Goal: Task Accomplishment & Management: Complete application form

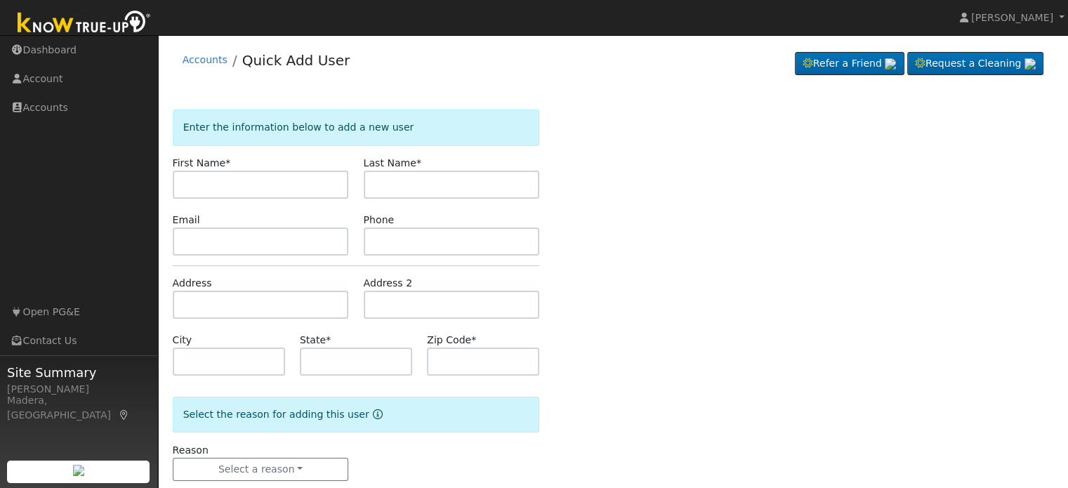
click at [755, 237] on div "Enter the information below to add a new user First Name * Last Name * Email Ph…" at bounding box center [613, 309] width 881 height 399
click at [278, 187] on input "text" at bounding box center [261, 185] width 176 height 28
type input "[PERSON_NAME]"
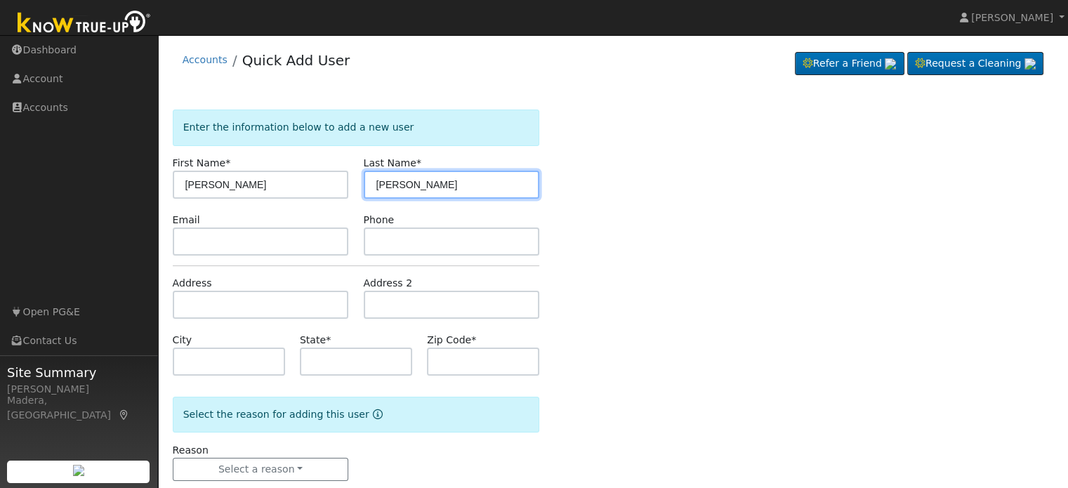
type input "[PERSON_NAME]"
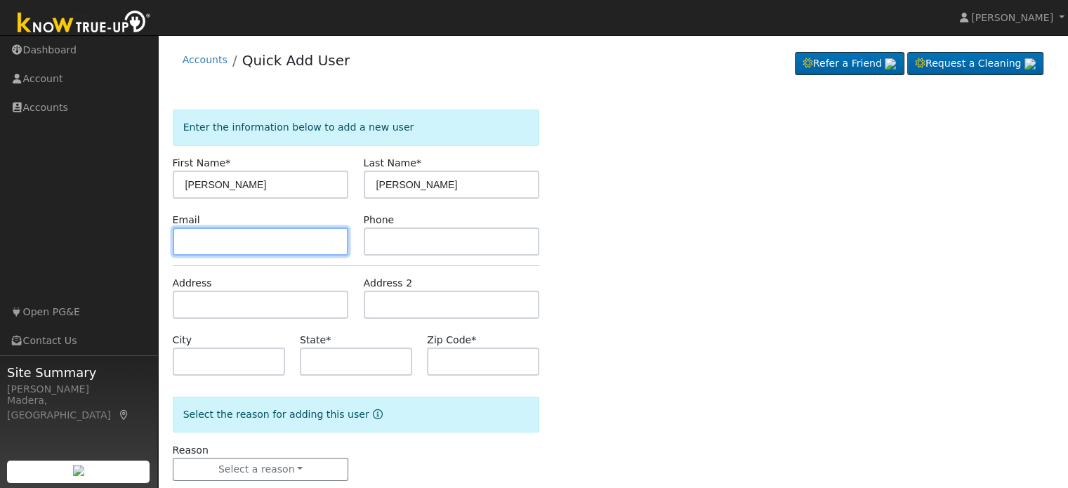
click at [271, 239] on input "text" at bounding box center [261, 241] width 176 height 28
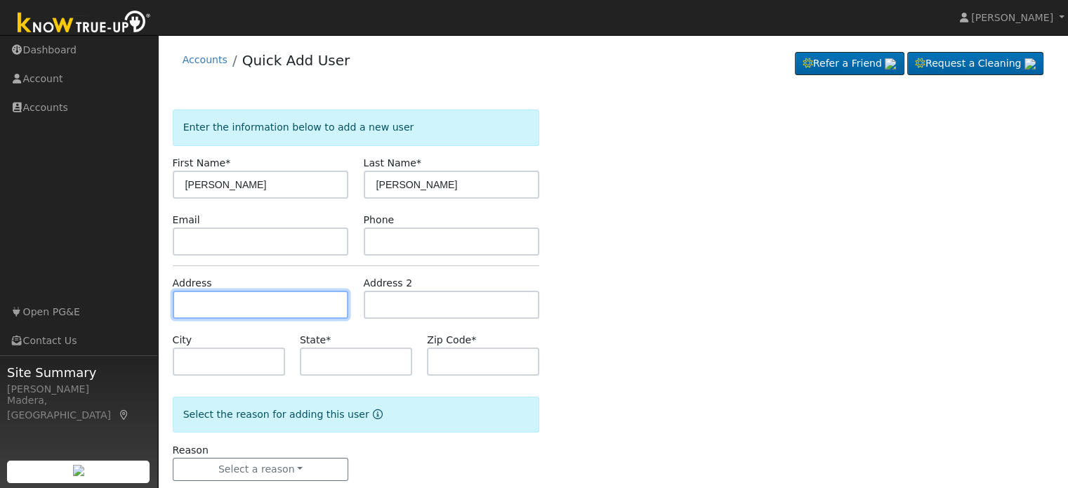
click at [298, 300] on input "text" at bounding box center [261, 305] width 176 height 28
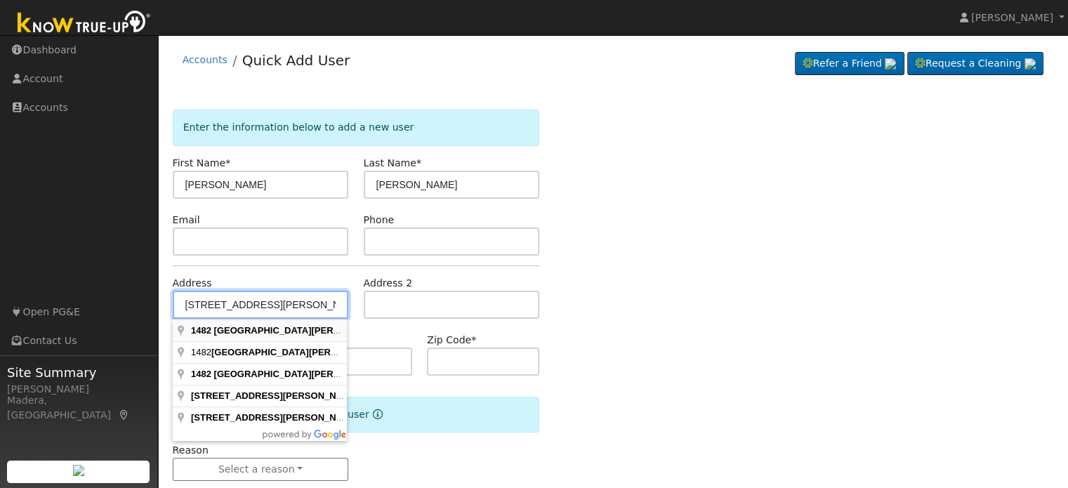
type input "[STREET_ADDRESS][PERSON_NAME]"
type input "Fresno"
type input "CA"
type input "93722"
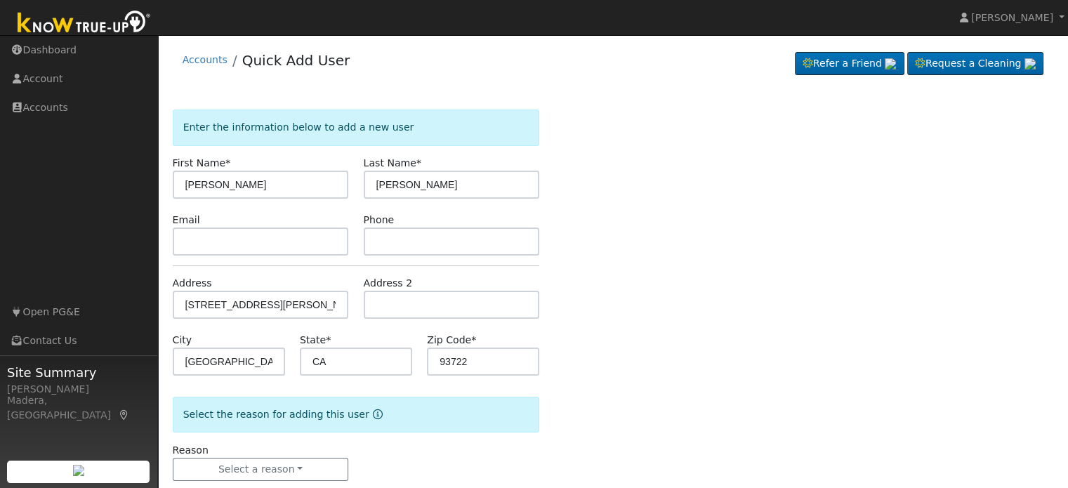
click at [607, 305] on div "Enter the information below to add a new user First Name * Dennis Last Name * D…" at bounding box center [613, 309] width 881 height 399
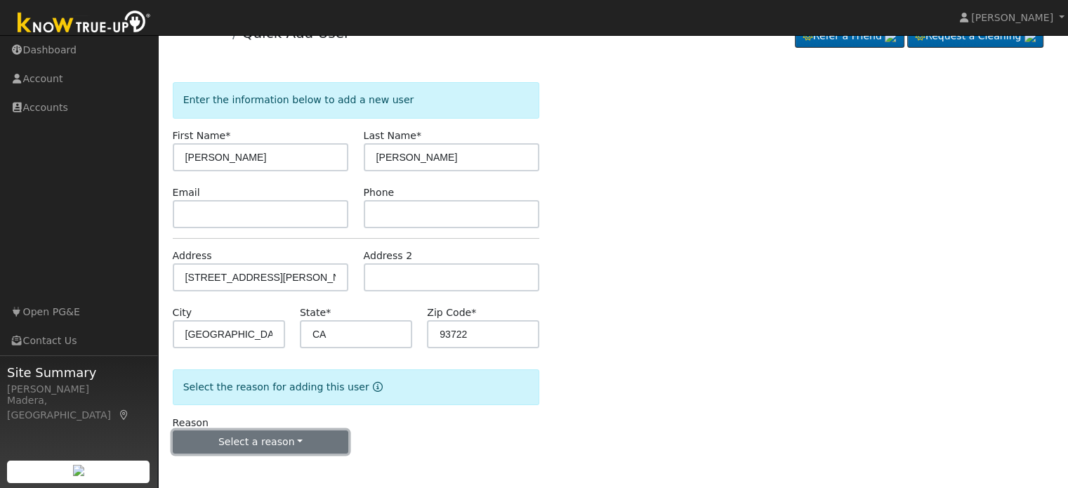
click at [295, 432] on button "Select a reason" at bounding box center [261, 442] width 176 height 24
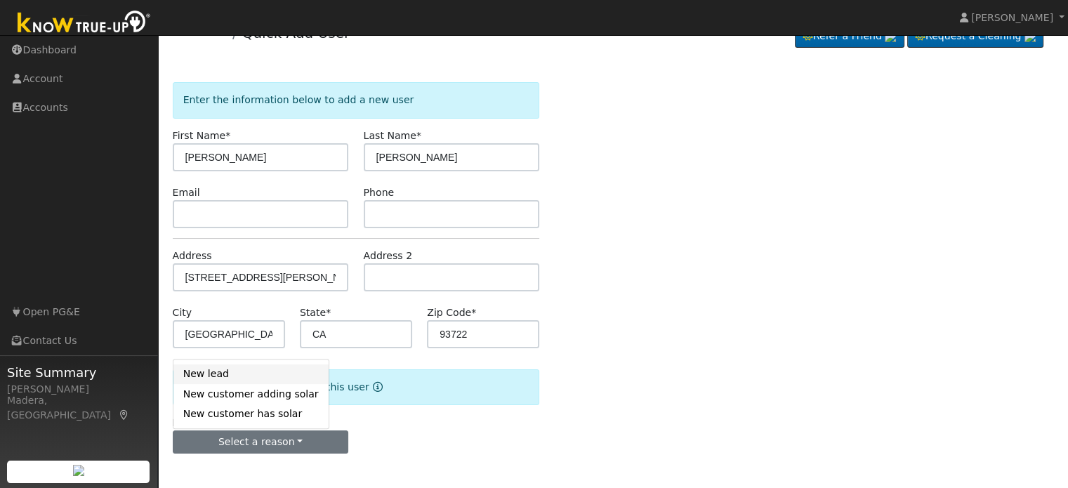
click at [249, 372] on link "New lead" at bounding box center [250, 374] width 155 height 20
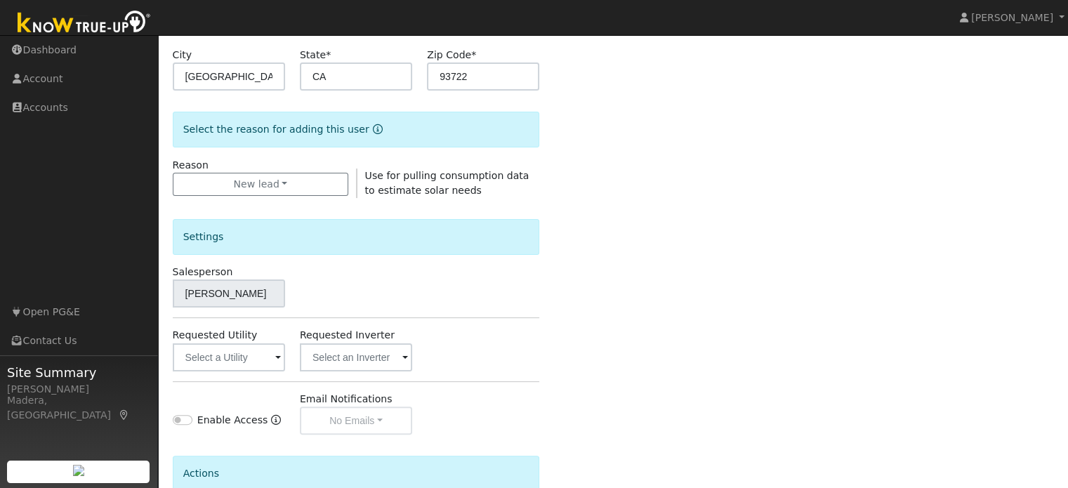
scroll to position [291, 0]
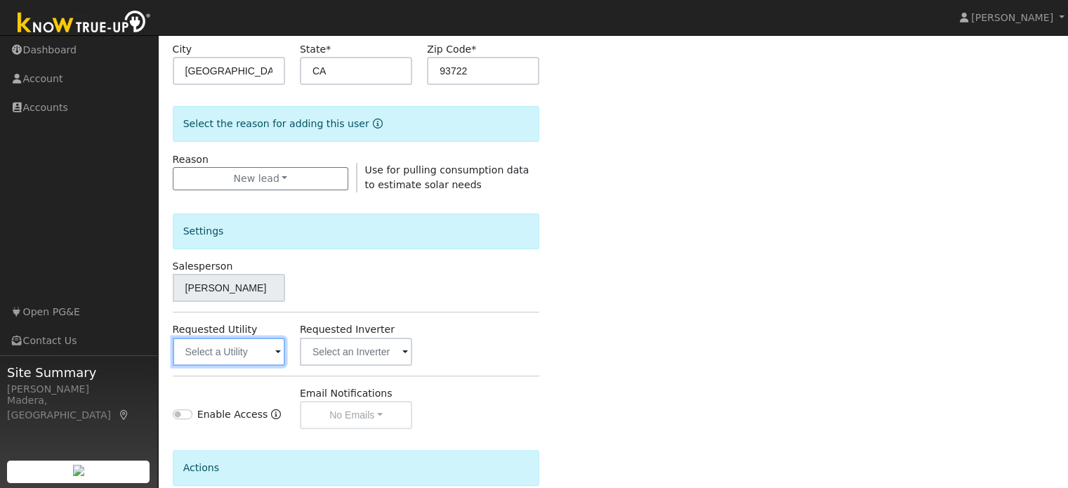
click at [241, 347] on input "text" at bounding box center [229, 352] width 112 height 28
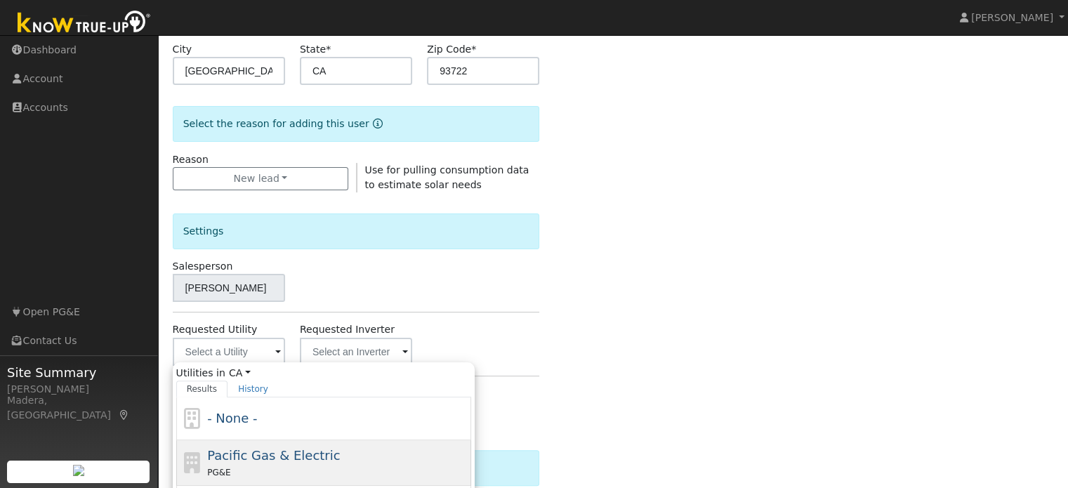
click at [258, 454] on span "Pacific Gas & Electric" at bounding box center [273, 455] width 133 height 15
type input "Pacific Gas & Electric"
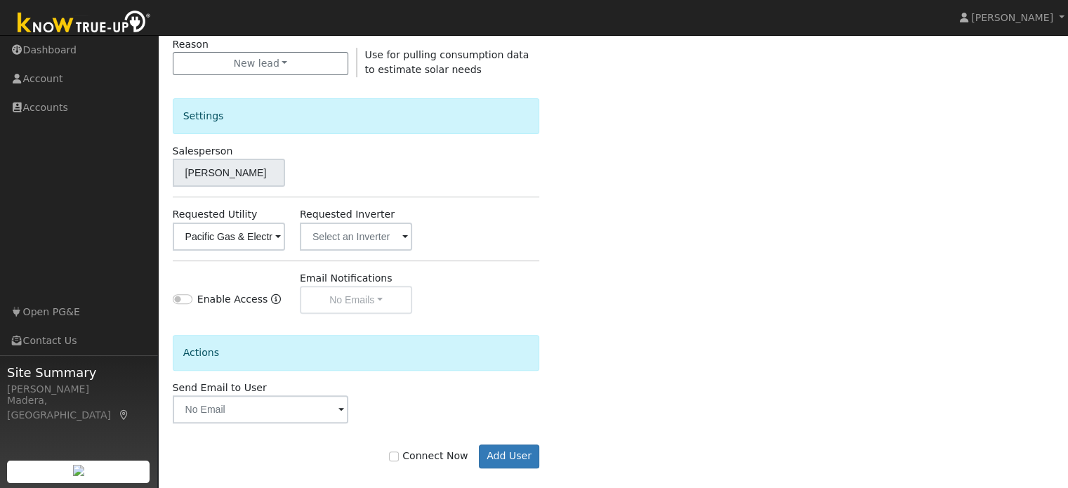
scroll to position [419, 0]
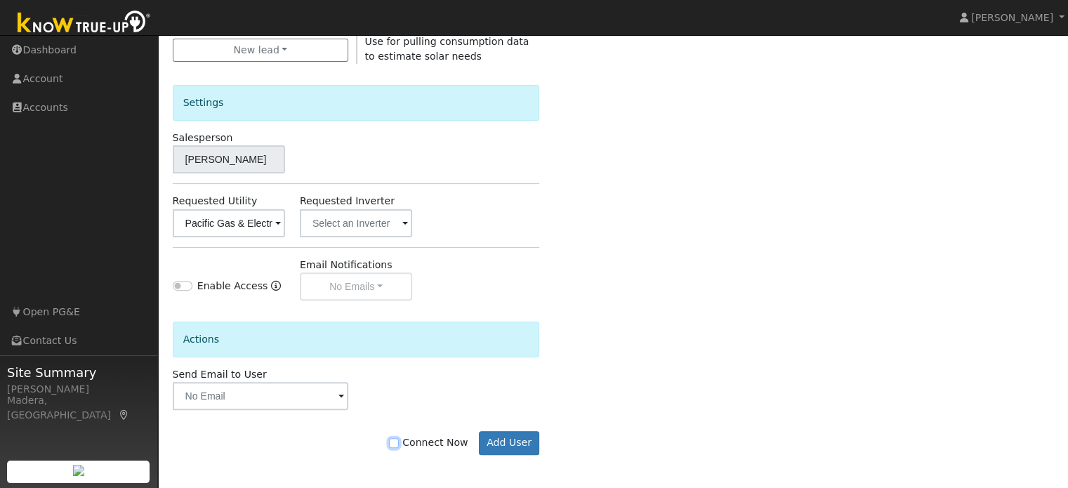
click at [399, 440] on input "Connect Now" at bounding box center [394, 443] width 10 height 10
checkbox input "true"
click at [516, 445] on button "Add User" at bounding box center [509, 443] width 61 height 24
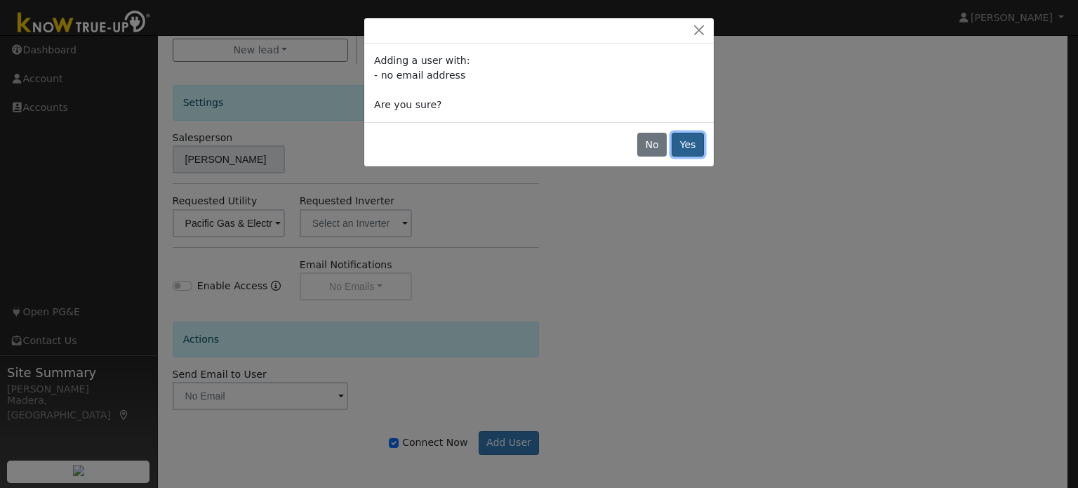
click at [696, 150] on button "Yes" at bounding box center [688, 145] width 32 height 24
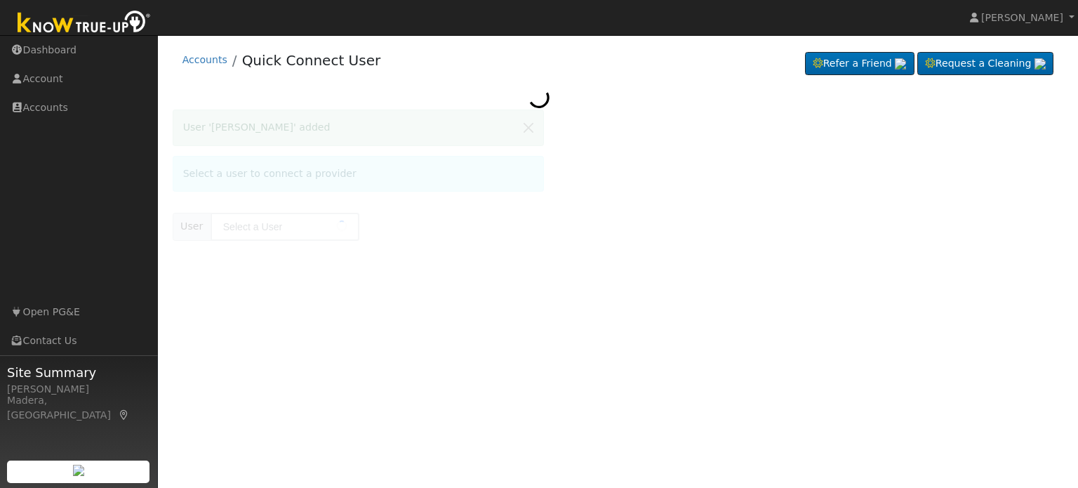
type input "Dennis Doyle"
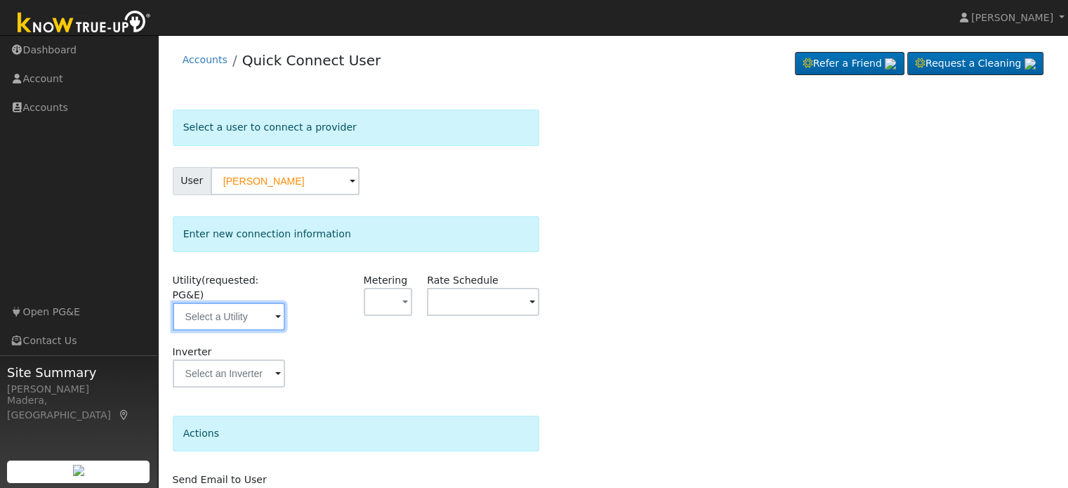
click at [236, 303] on input "text" at bounding box center [229, 317] width 112 height 28
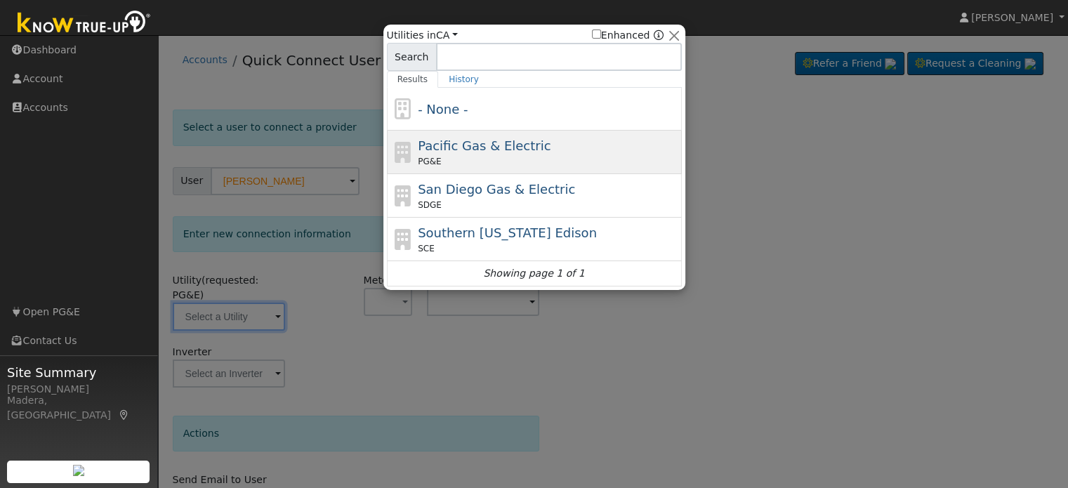
click at [491, 145] on span "Pacific Gas & Electric" at bounding box center [484, 145] width 133 height 15
type input "PG&E"
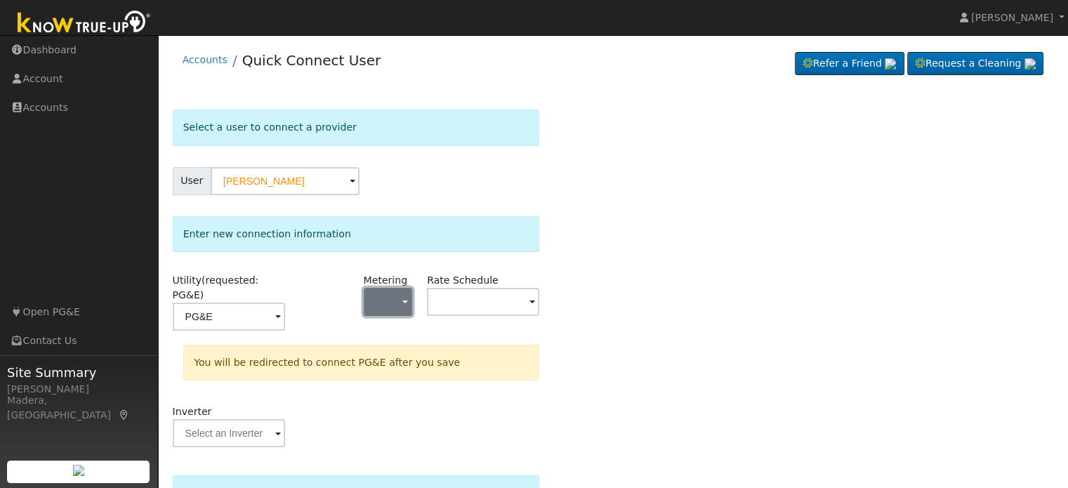
click at [385, 305] on button "button" at bounding box center [388, 302] width 49 height 28
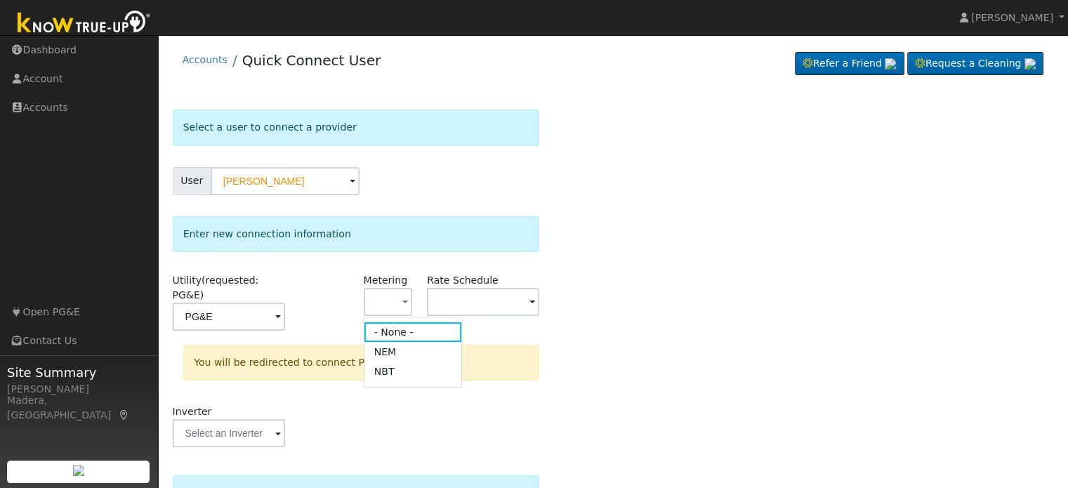
click at [325, 280] on div at bounding box center [324, 309] width 64 height 72
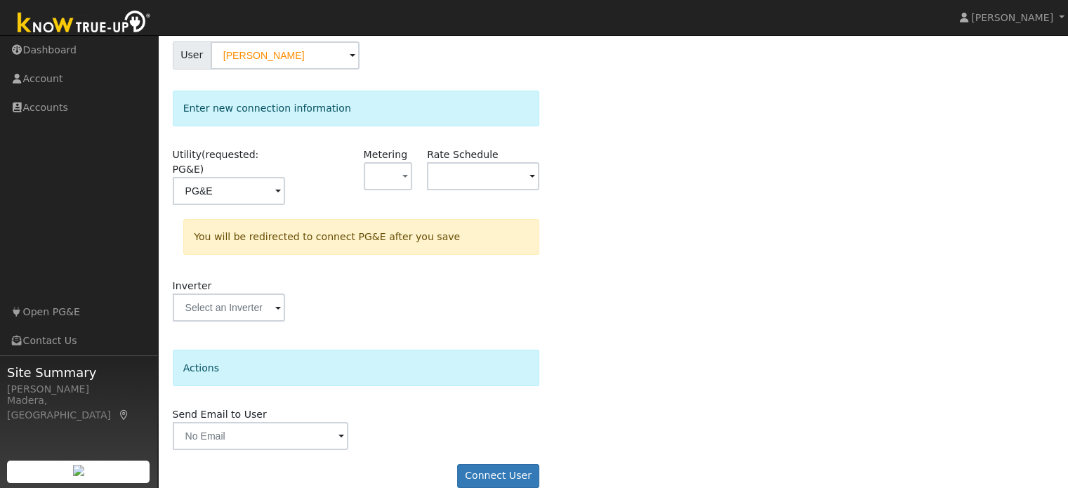
scroll to position [130, 0]
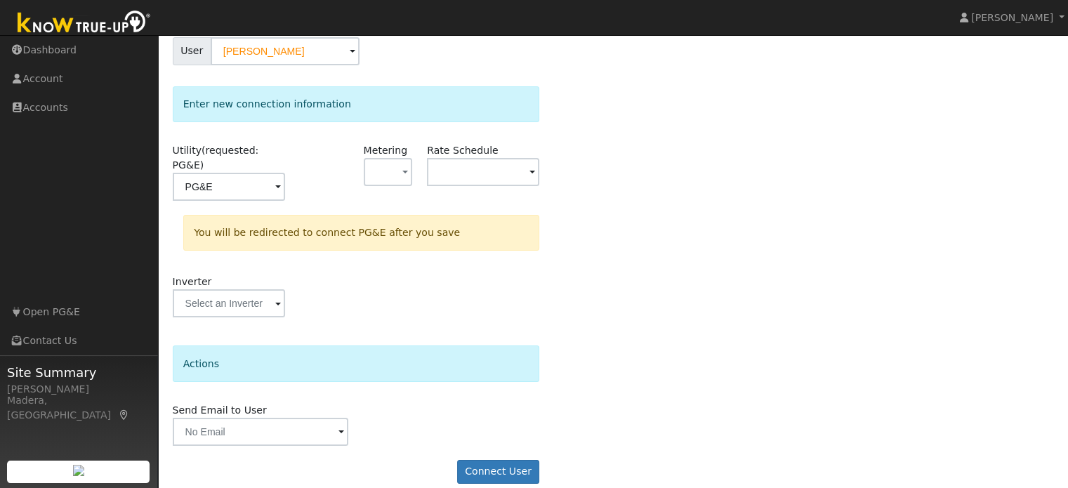
click at [488, 441] on form "Select a user to connect a provider User Dennis Doyle Account Default Account D…" at bounding box center [356, 238] width 367 height 517
click at [492, 460] on button "Connect User" at bounding box center [498, 472] width 83 height 24
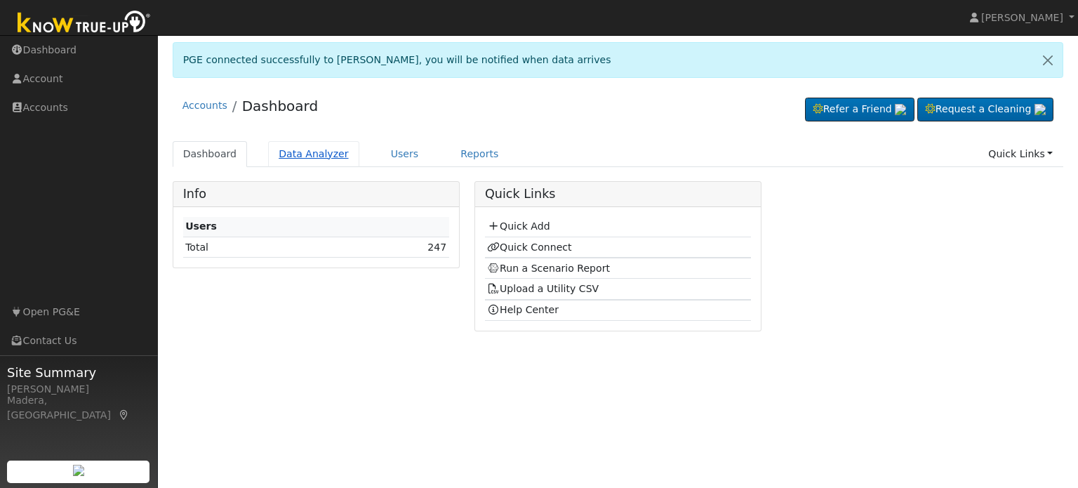
click at [303, 157] on link "Data Analyzer" at bounding box center [313, 154] width 91 height 26
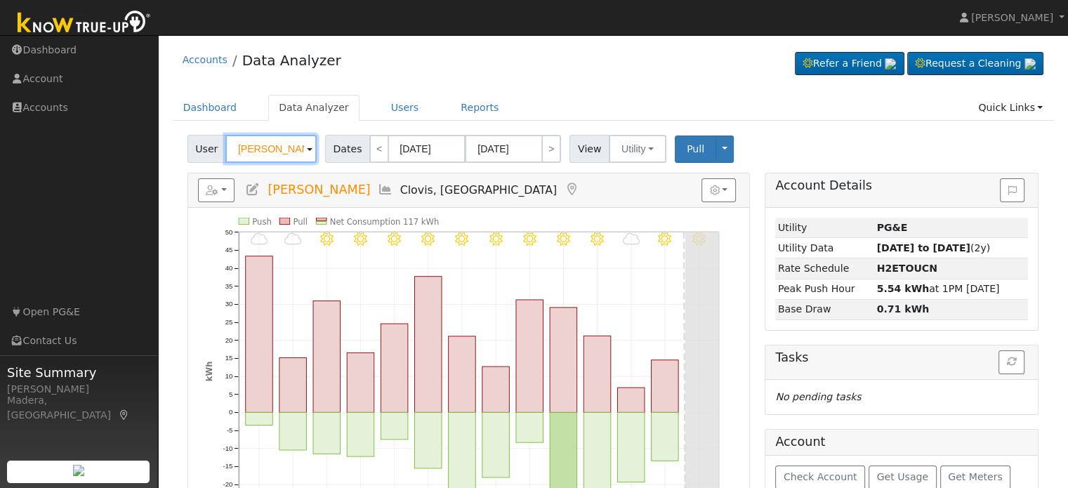
click at [279, 156] on input "[PERSON_NAME]" at bounding box center [270, 149] width 91 height 28
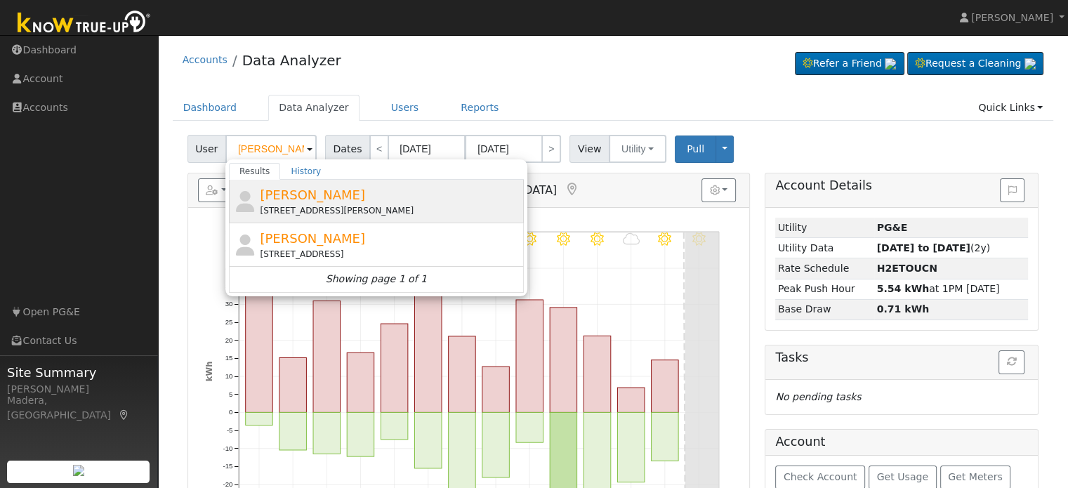
click at [300, 205] on div "1482 North Knoll Drive, Fresno, CA 93722" at bounding box center [390, 210] width 260 height 13
type input "Dennis Doyle"
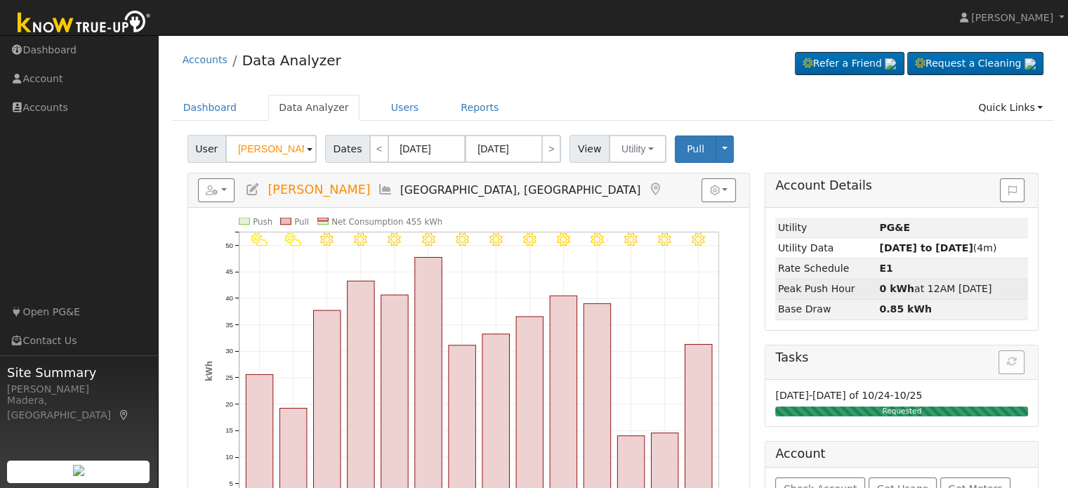
scroll to position [77, 0]
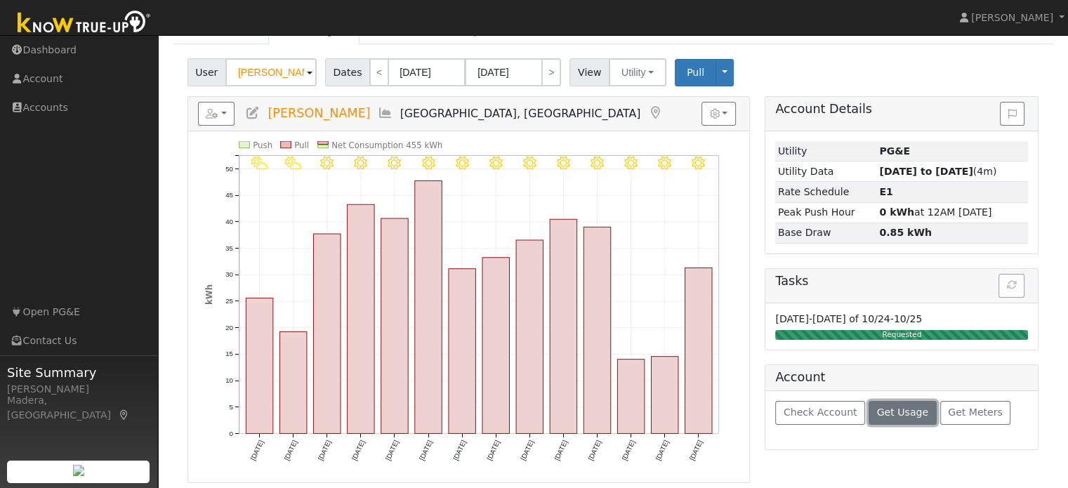
click at [884, 411] on span "Get Usage" at bounding box center [902, 411] width 51 height 11
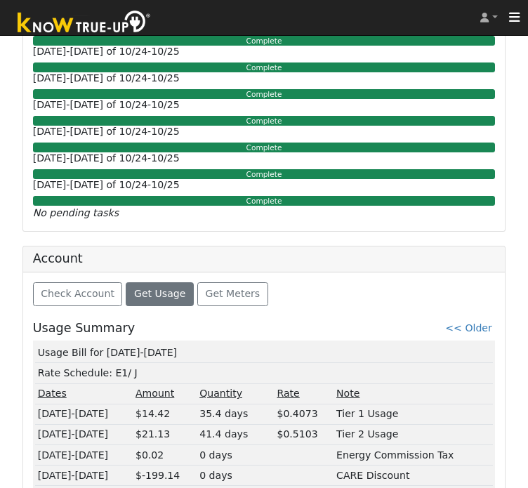
scroll to position [960, 0]
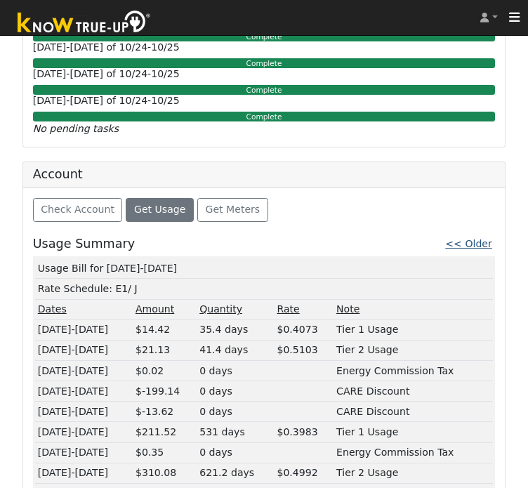
click at [472, 238] on link "<< Older" at bounding box center [468, 243] width 46 height 11
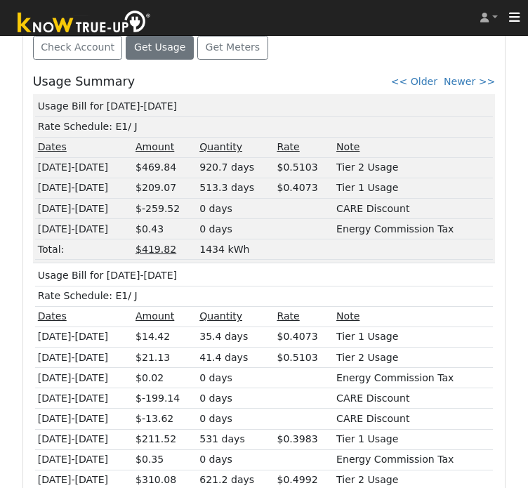
scroll to position [1128, 0]
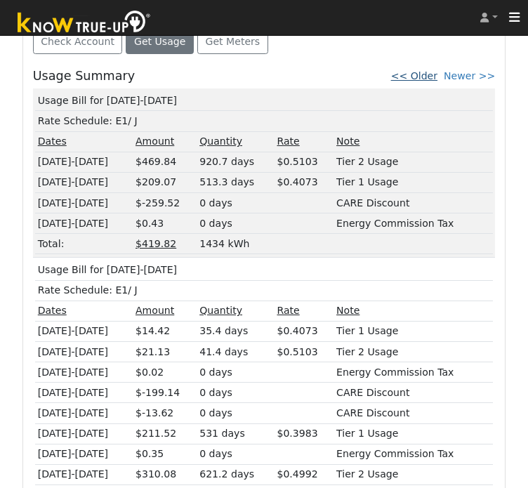
click at [437, 70] on link "<< Older" at bounding box center [414, 75] width 46 height 11
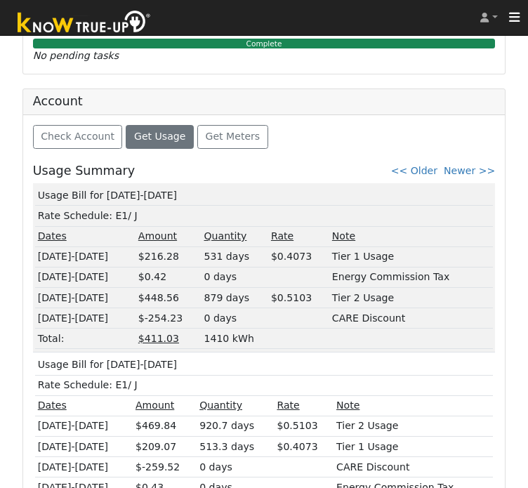
scroll to position [1047, 0]
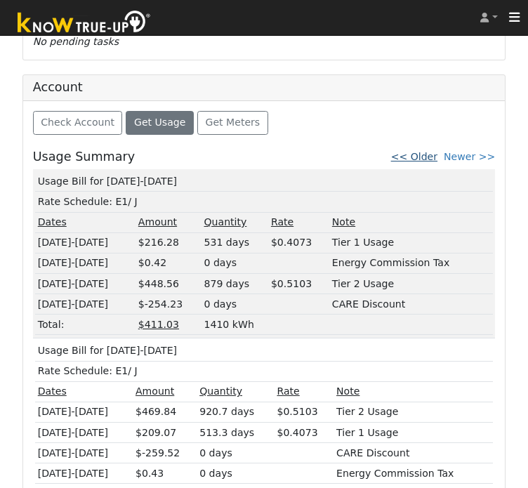
click at [427, 151] on link "<< Older" at bounding box center [414, 156] width 46 height 11
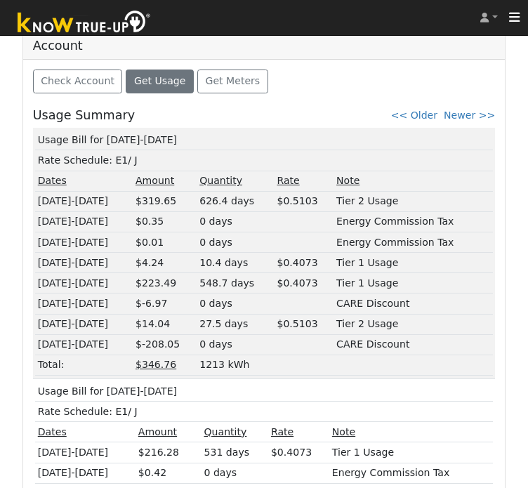
scroll to position [1092, 0]
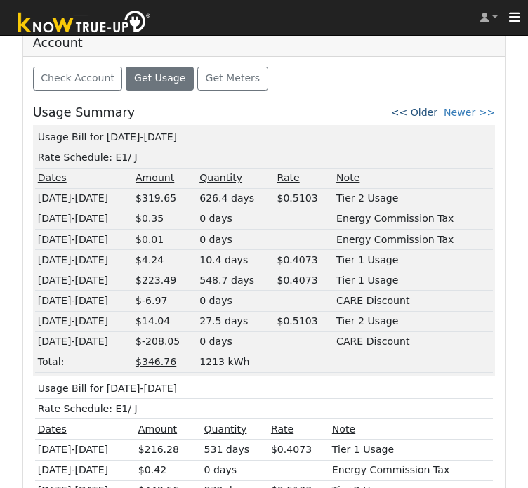
click at [428, 107] on link "<< Older" at bounding box center [414, 112] width 46 height 11
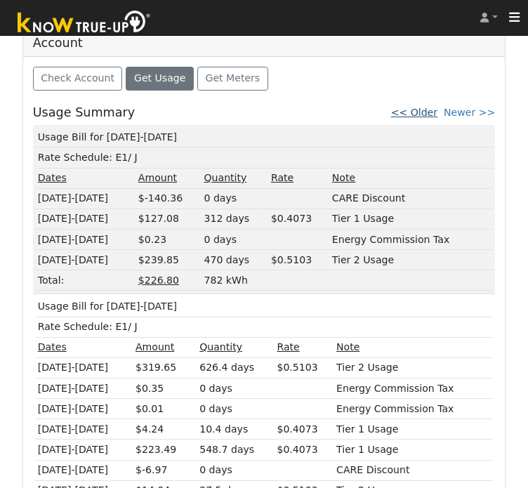
click at [428, 107] on link "<< Older" at bounding box center [414, 112] width 46 height 11
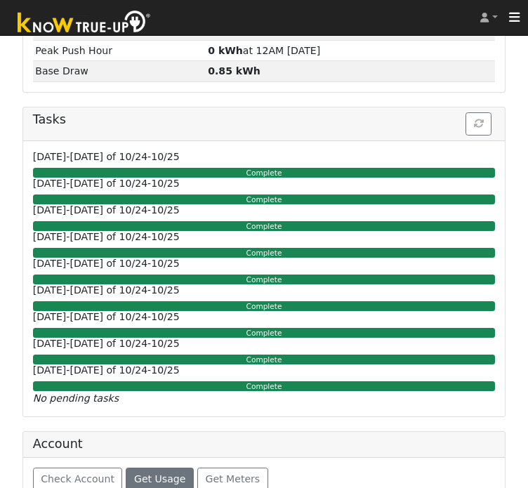
scroll to position [1047, 0]
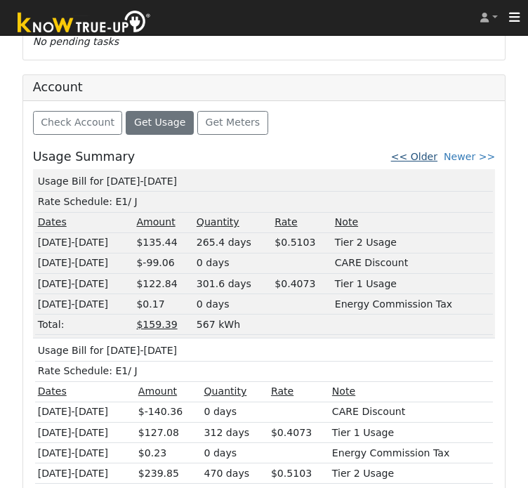
click at [434, 151] on link "<< Older" at bounding box center [414, 156] width 46 height 11
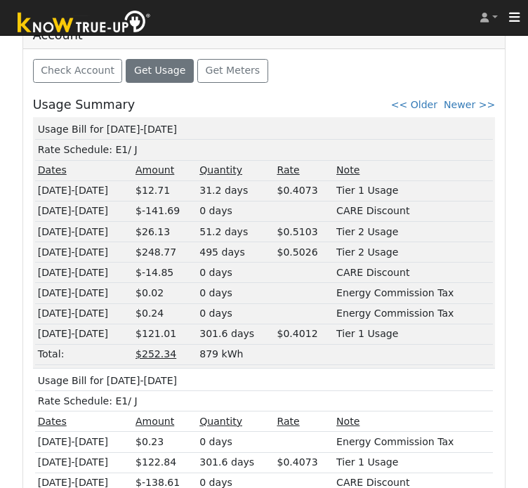
scroll to position [1104, 0]
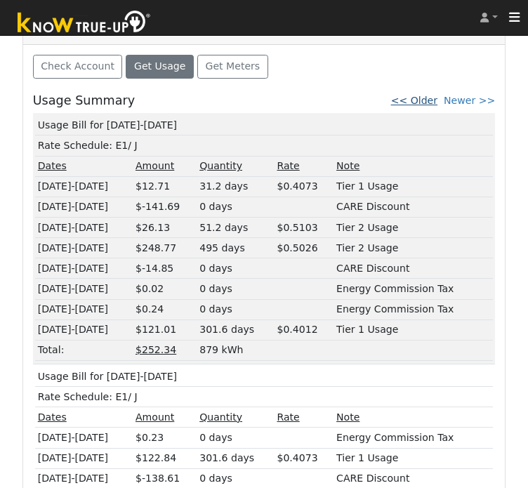
click at [437, 95] on link "<< Older" at bounding box center [414, 100] width 46 height 11
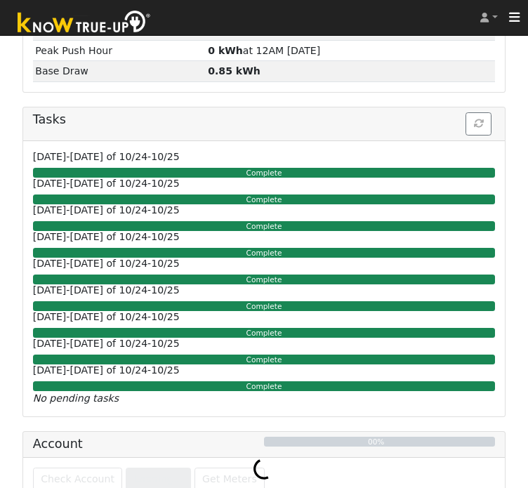
scroll to position [960, 0]
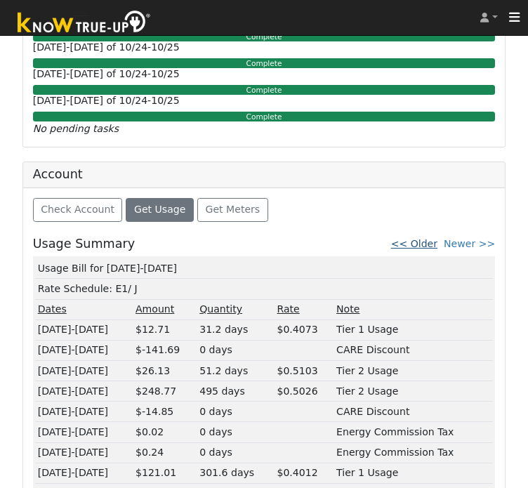
click at [435, 238] on link "<< Older" at bounding box center [414, 243] width 46 height 11
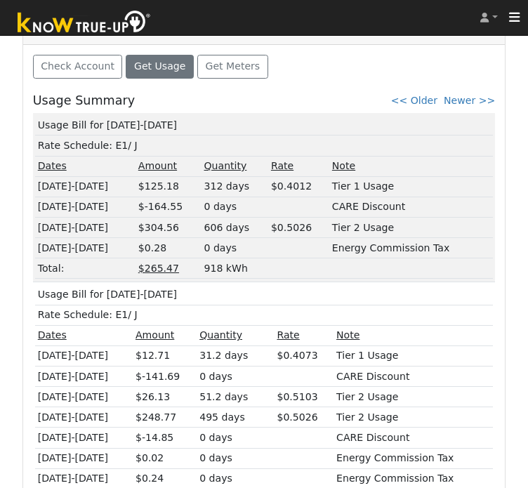
scroll to position [1128, 0]
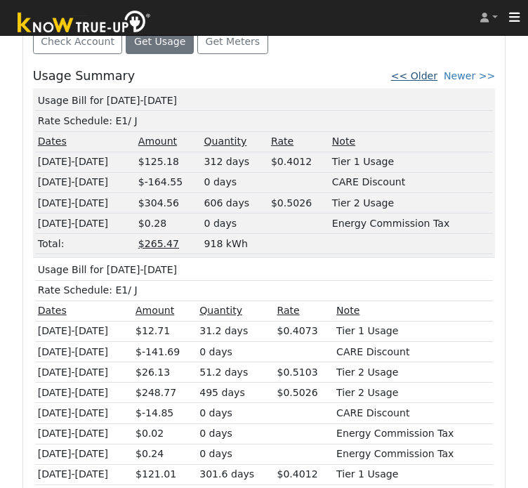
click at [426, 70] on link "<< Older" at bounding box center [414, 75] width 46 height 11
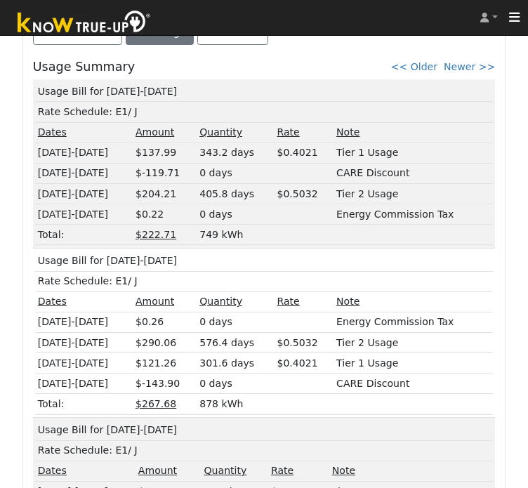
scroll to position [1215, 0]
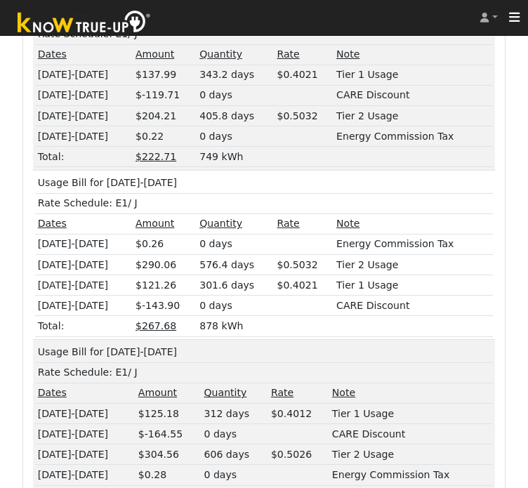
click at [142, 173] on td "Usage Bill for 12/02-12/30/24" at bounding box center [264, 183] width 458 height 20
copy td "Usage Bill for 12/02-12/30/24"
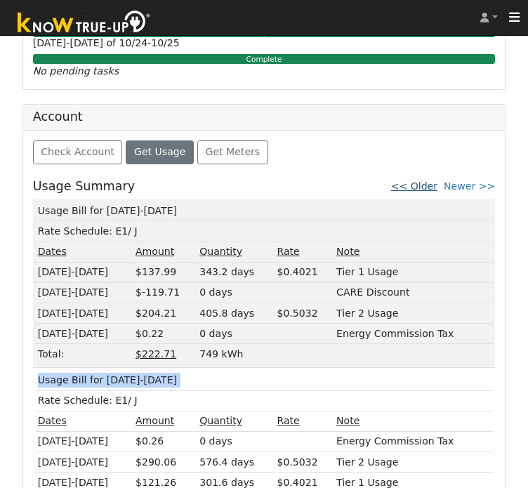
click at [437, 180] on link "<< Older" at bounding box center [414, 185] width 46 height 11
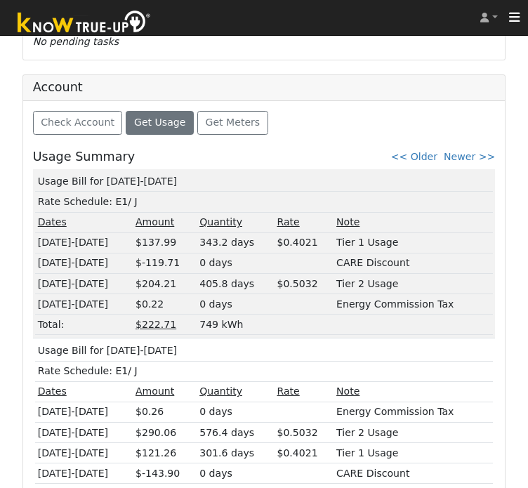
scroll to position [1047, 0]
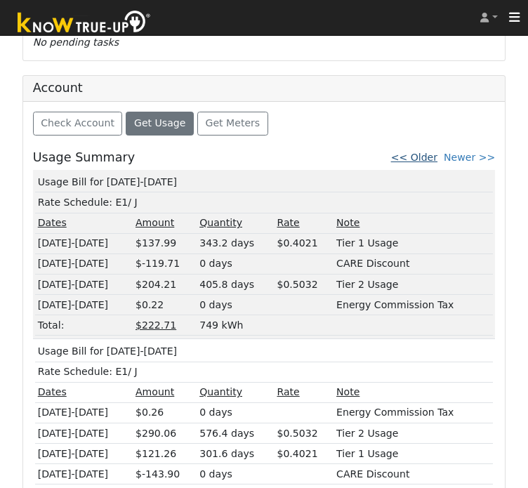
click at [430, 152] on link "<< Older" at bounding box center [414, 157] width 46 height 11
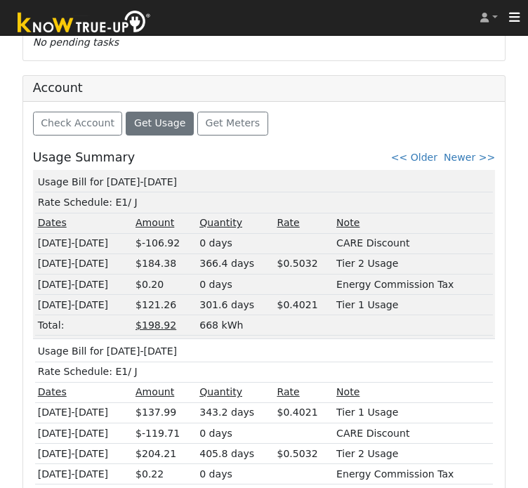
scroll to position [1047, 0]
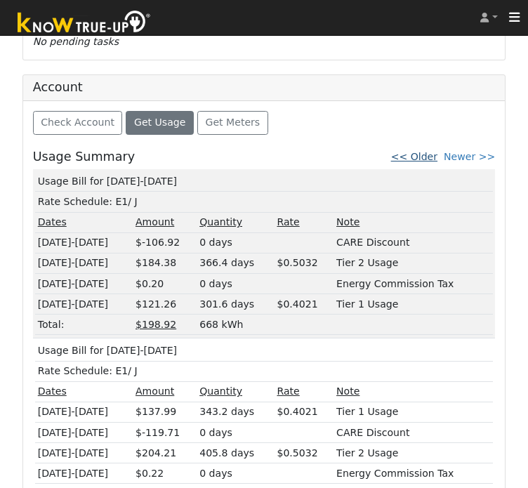
click at [437, 151] on link "<< Older" at bounding box center [414, 156] width 46 height 11
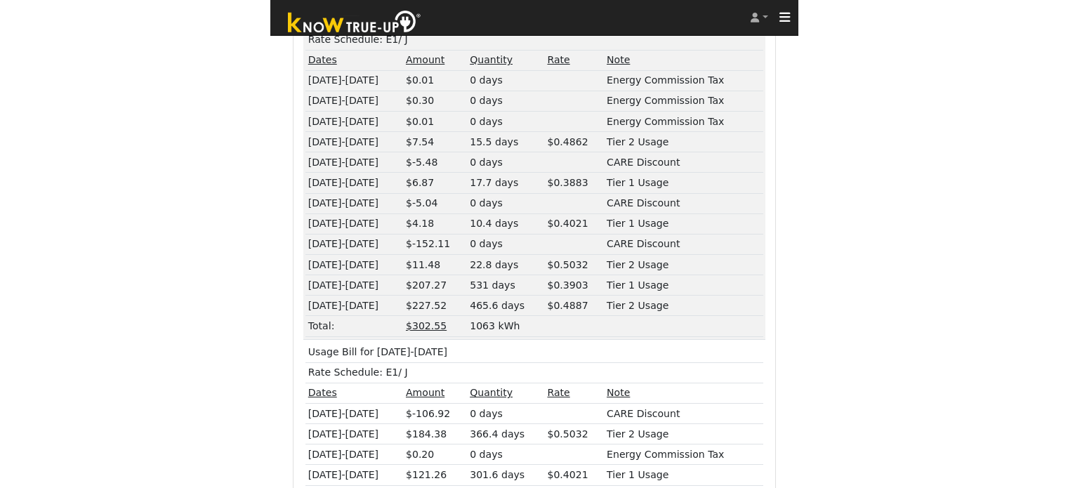
scroll to position [1085, 0]
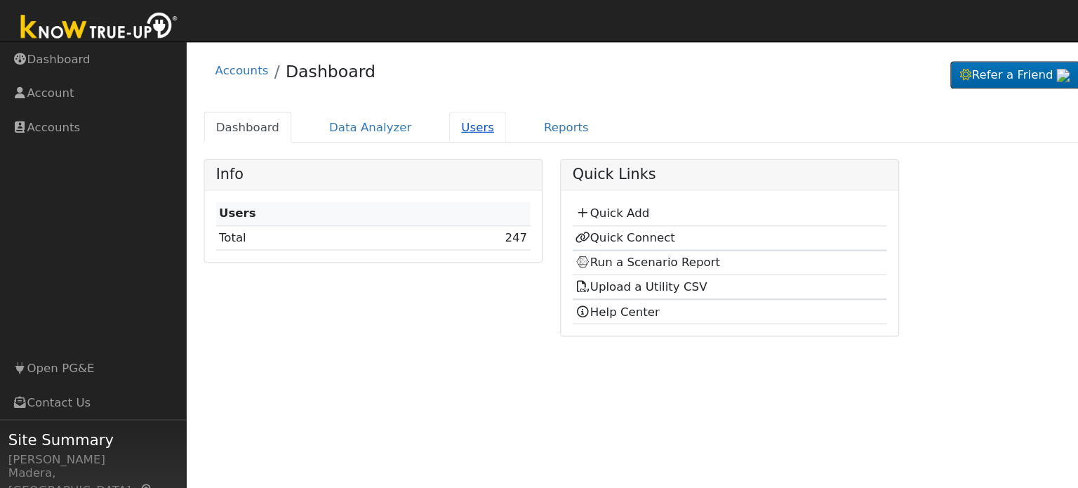
click at [395, 112] on link "Users" at bounding box center [405, 108] width 49 height 26
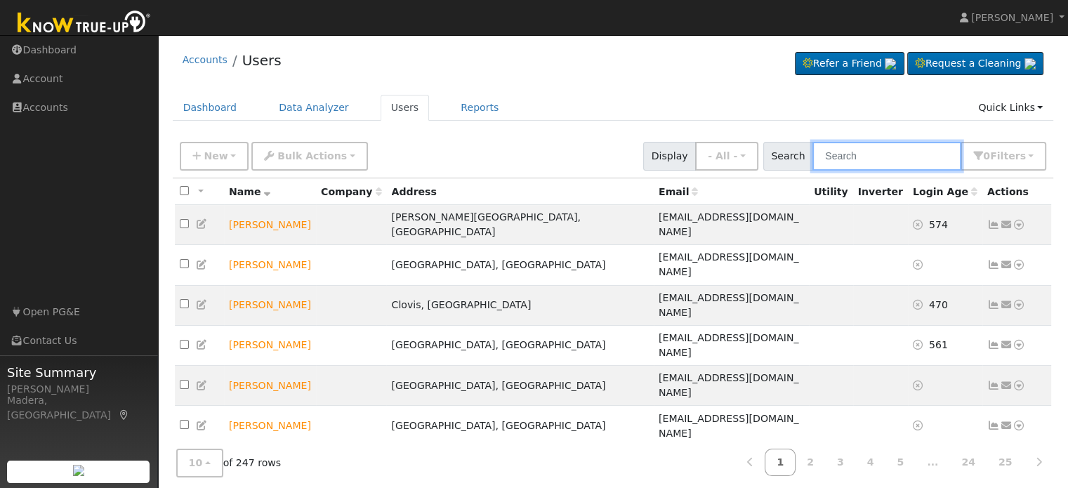
click at [863, 148] on input "text" at bounding box center [886, 156] width 149 height 29
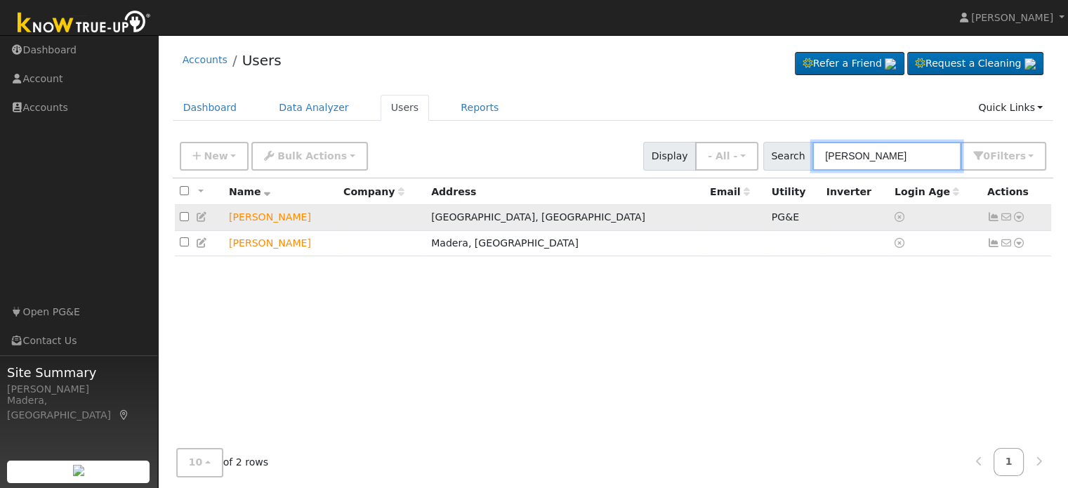
type input "dennis"
click at [1019, 214] on icon at bounding box center [1018, 217] width 13 height 10
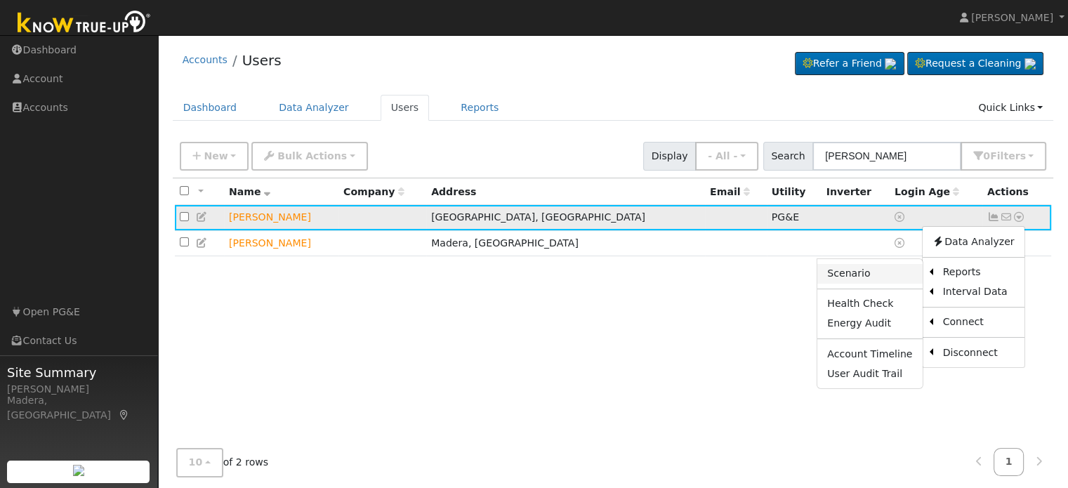
click at [871, 277] on link "Scenario" at bounding box center [869, 274] width 105 height 20
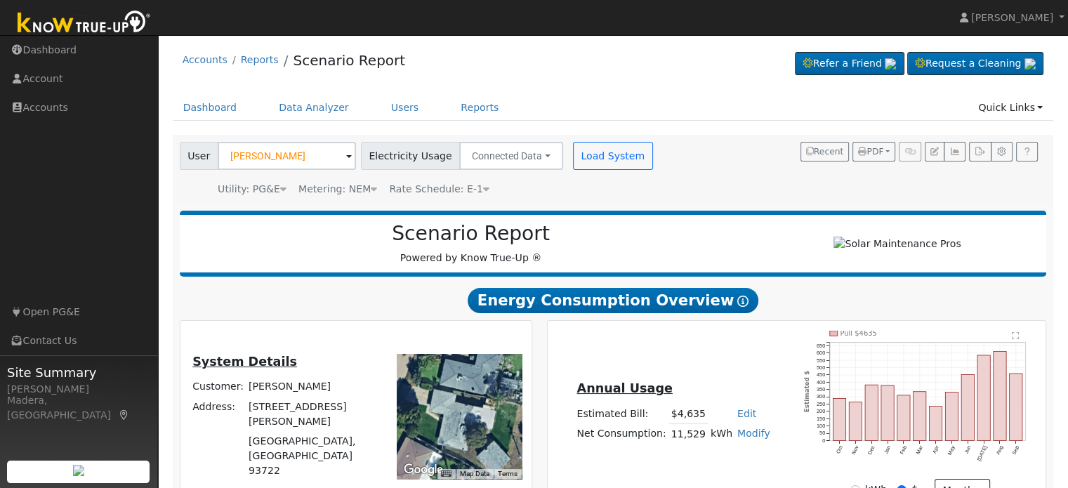
scroll to position [201, 0]
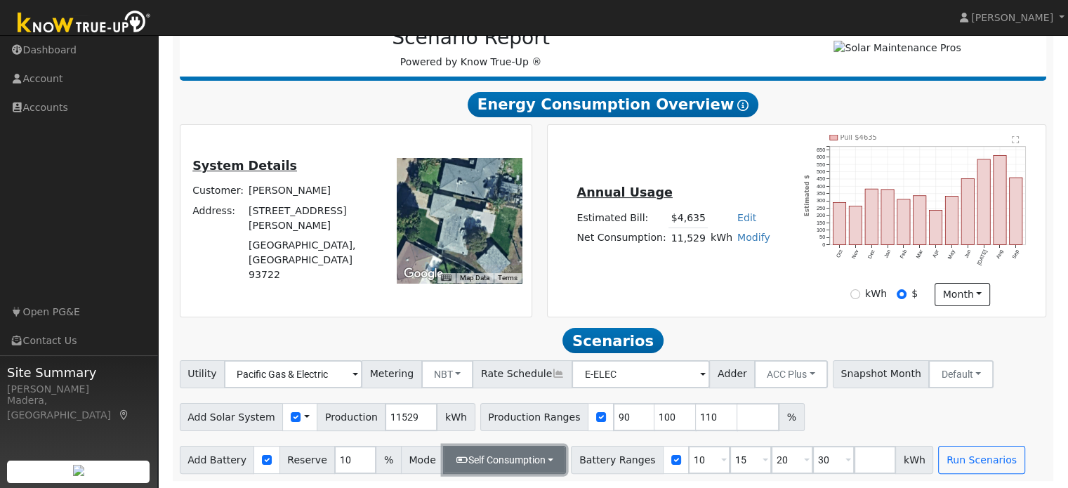
click at [534, 455] on button "Self Consumption" at bounding box center [504, 460] width 123 height 28
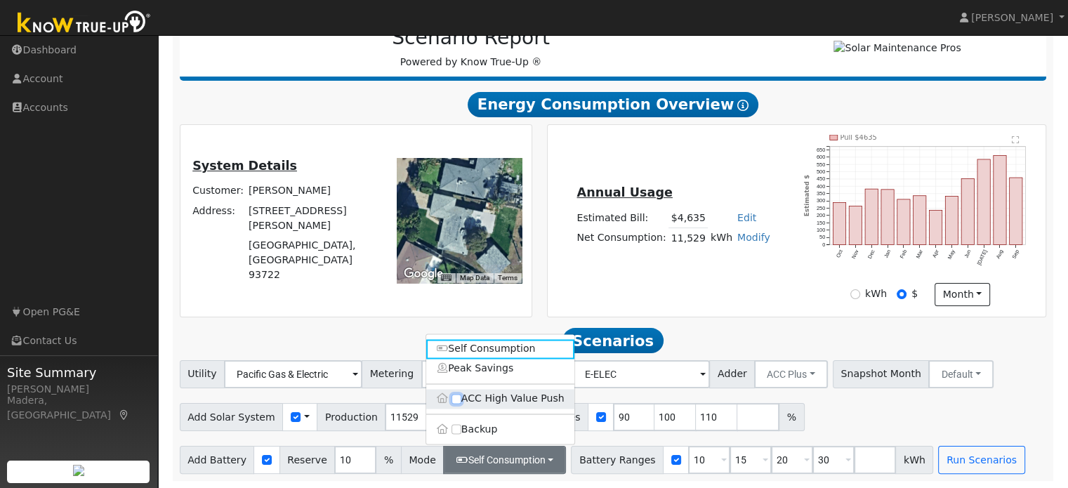
click at [459, 395] on input "ACC High Value Push" at bounding box center [456, 399] width 10 height 10
checkbox input "true"
click at [748, 267] on div "Annual Usage Estimated Bill: $4,635 Edit Estimated Bill $ Annual Net Consumptio…" at bounding box center [797, 220] width 494 height 171
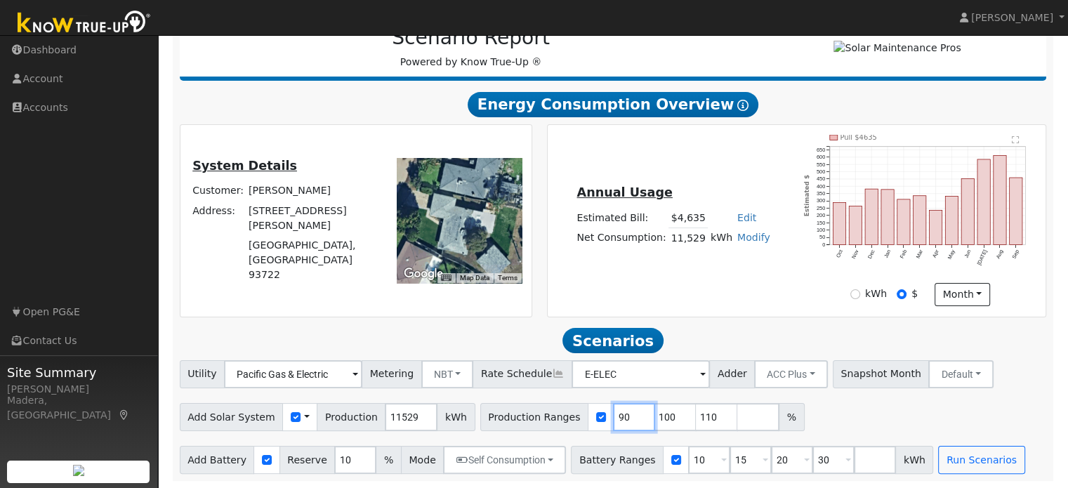
click at [613, 414] on input "90" at bounding box center [634, 417] width 42 height 28
type input "100"
type input "110"
type input "1"
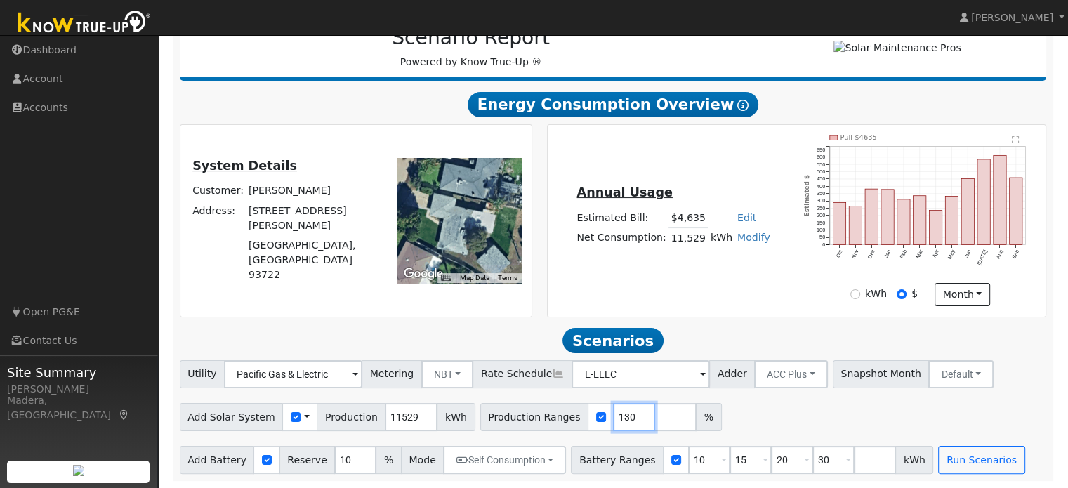
type input "130"
click at [738, 423] on div "Add Solar System Use CSV Data Production 11529 kWh Production Ranges 130 %" at bounding box center [613, 414] width 872 height 33
click at [654, 415] on input "number" at bounding box center [675, 417] width 42 height 28
type input "102"
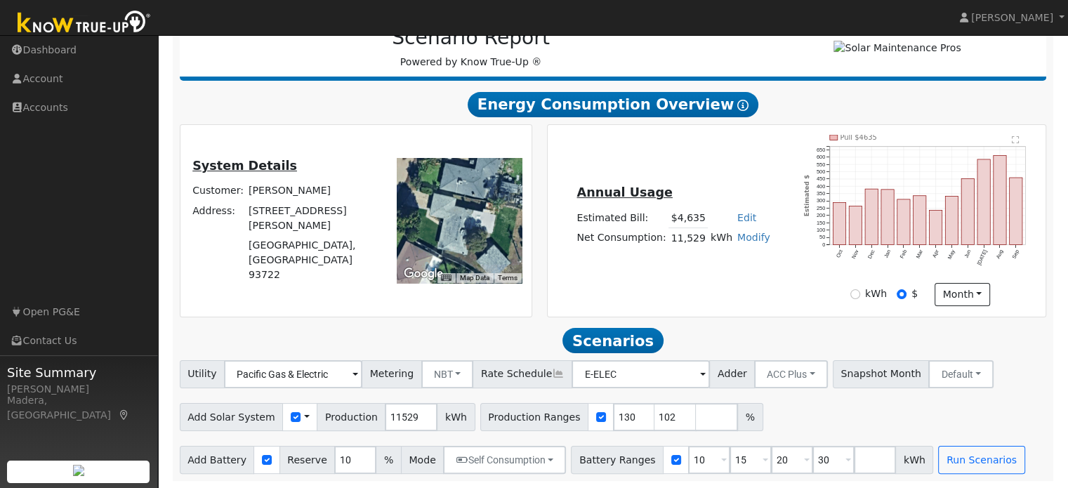
type input "130"
click at [685, 303] on div "Annual Usage Estimated Bill: $4,635 Edit Estimated Bill $ Annual Net Consumptio…" at bounding box center [797, 220] width 494 height 171
click at [688, 461] on input "10" at bounding box center [709, 460] width 42 height 28
type input "15"
type input "20"
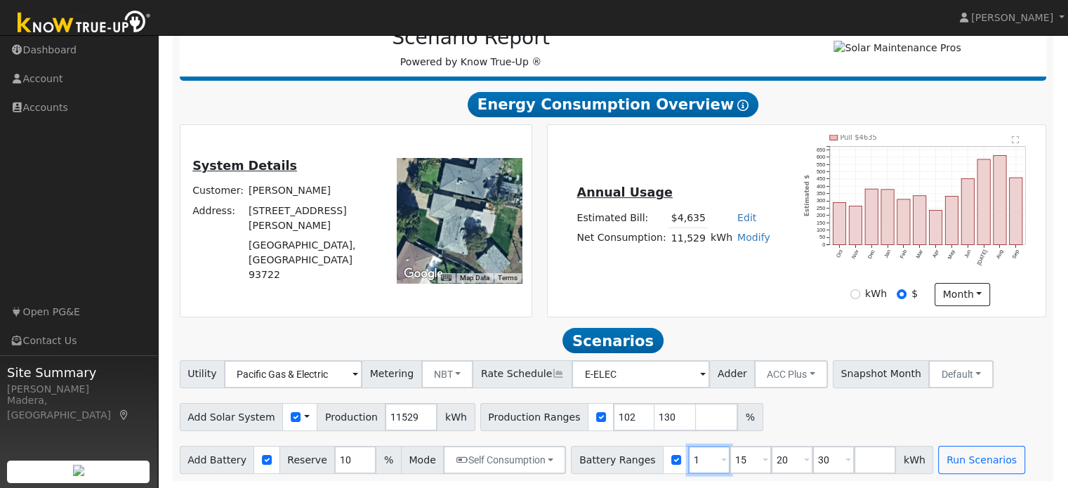
type input "30"
type input "20"
type input "30"
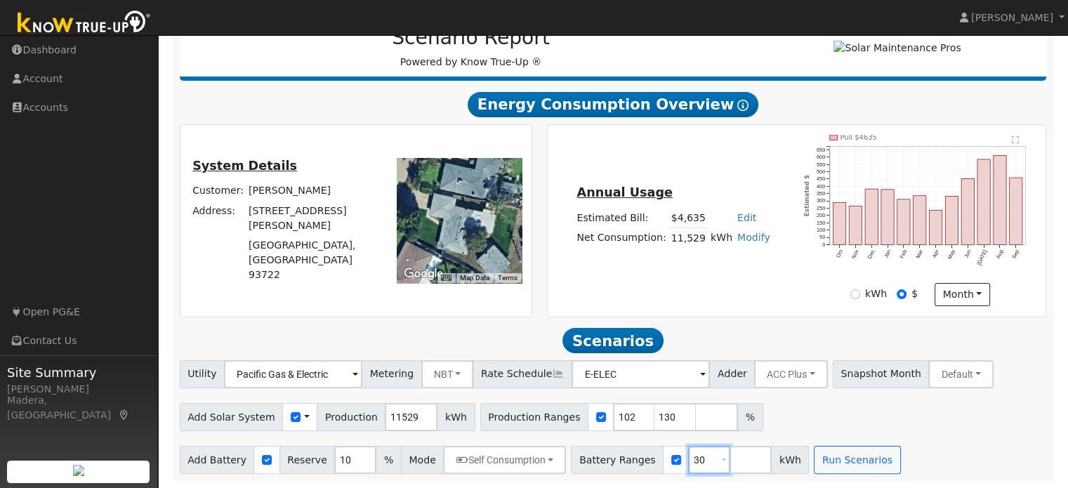
type input "3"
type input "13.5"
type input "27"
click at [788, 412] on div "Add Solar System Use CSV Data Production 11529 kWh Production Ranges 102 130 %" at bounding box center [613, 414] width 872 height 33
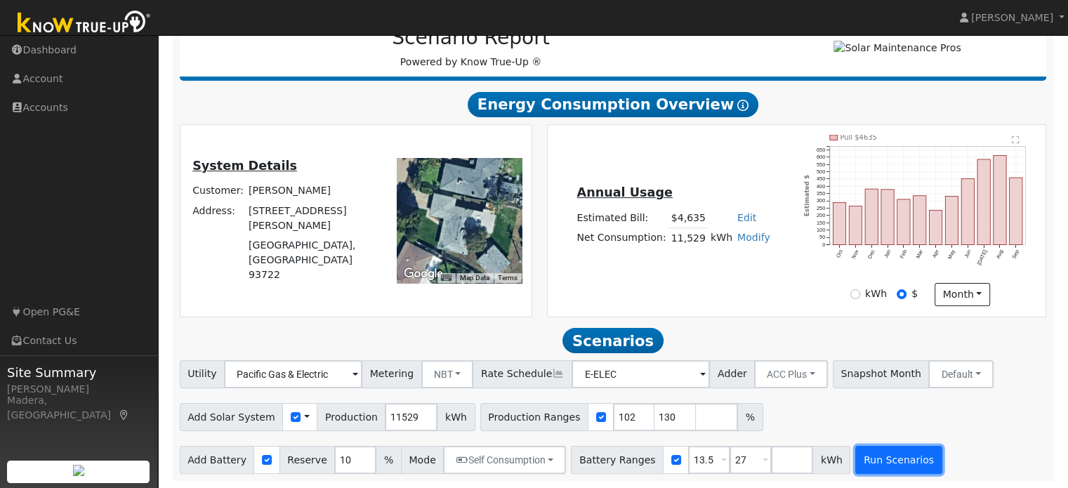
click at [855, 457] on button "Run Scenarios" at bounding box center [898, 460] width 86 height 28
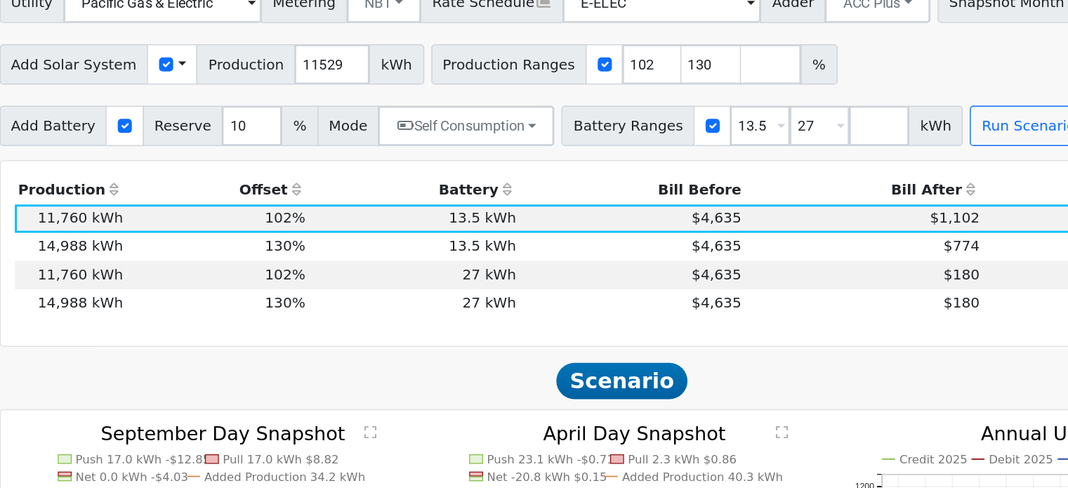
scroll to position [486, 0]
